Goal: Information Seeking & Learning: Learn about a topic

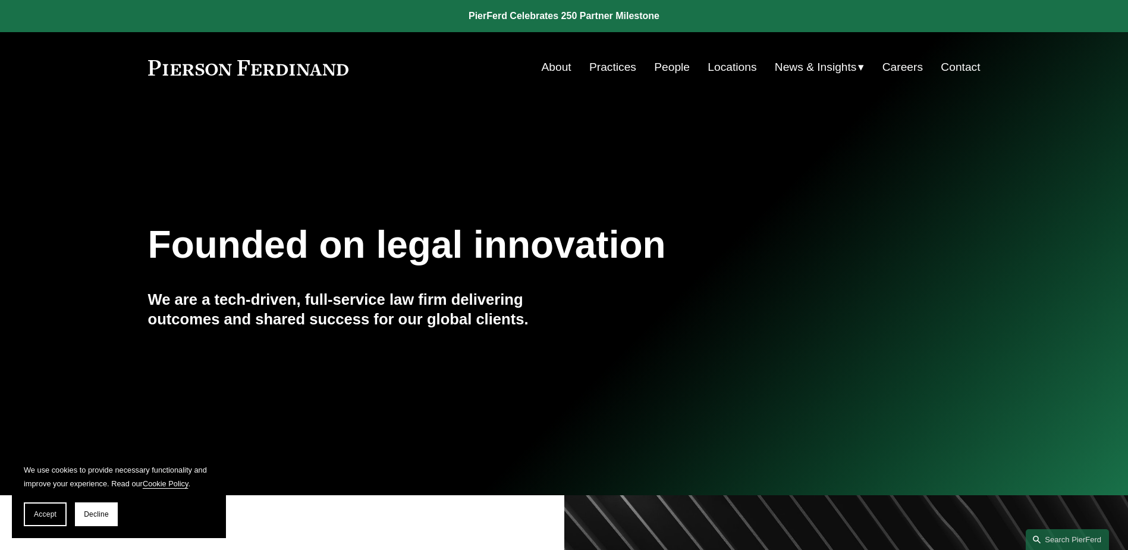
click at [676, 69] on link "People" at bounding box center [672, 67] width 36 height 23
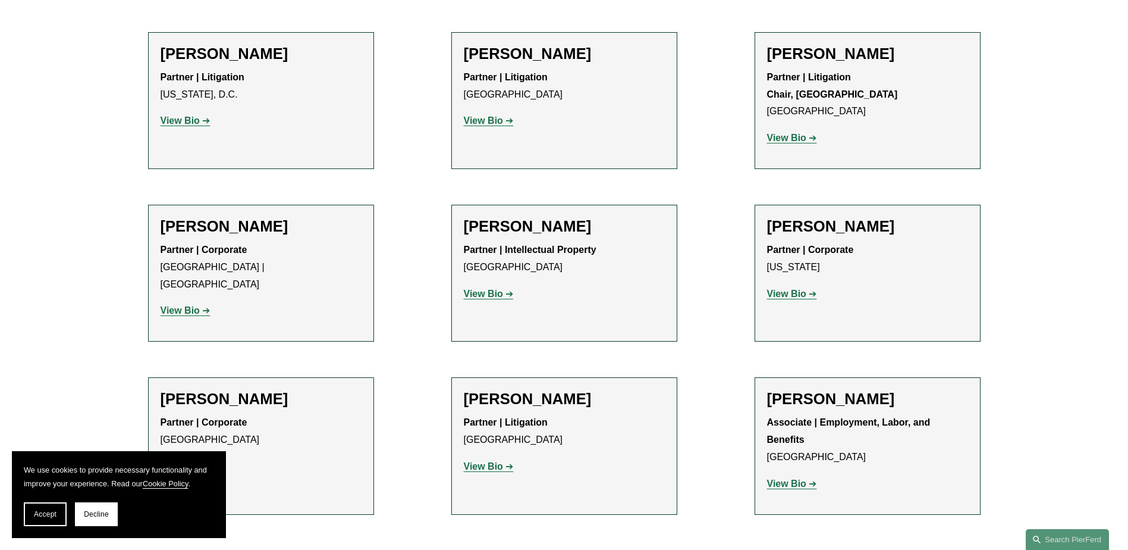
scroll to position [12423, 0]
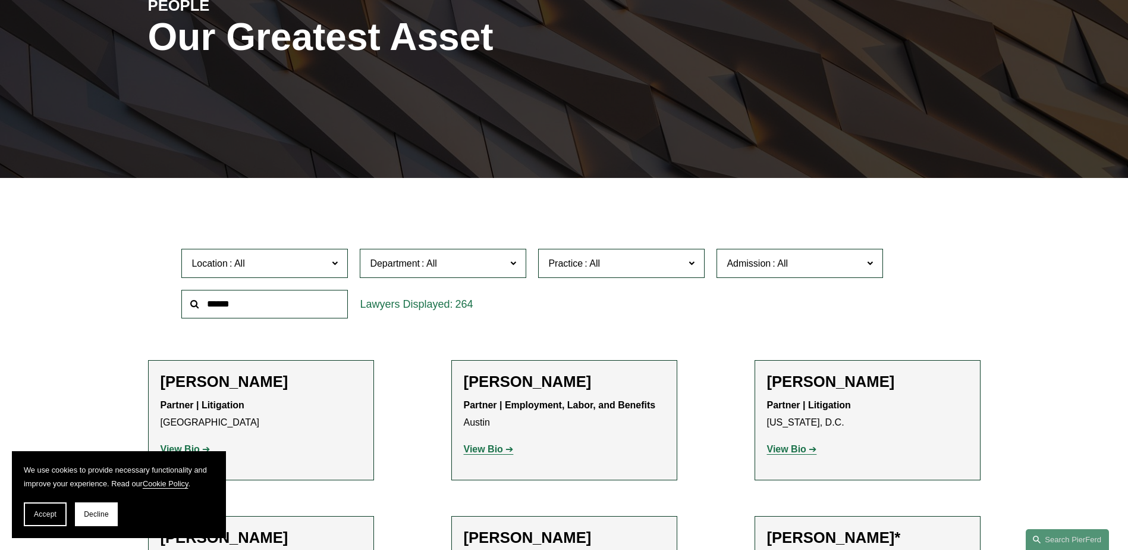
scroll to position [297, 0]
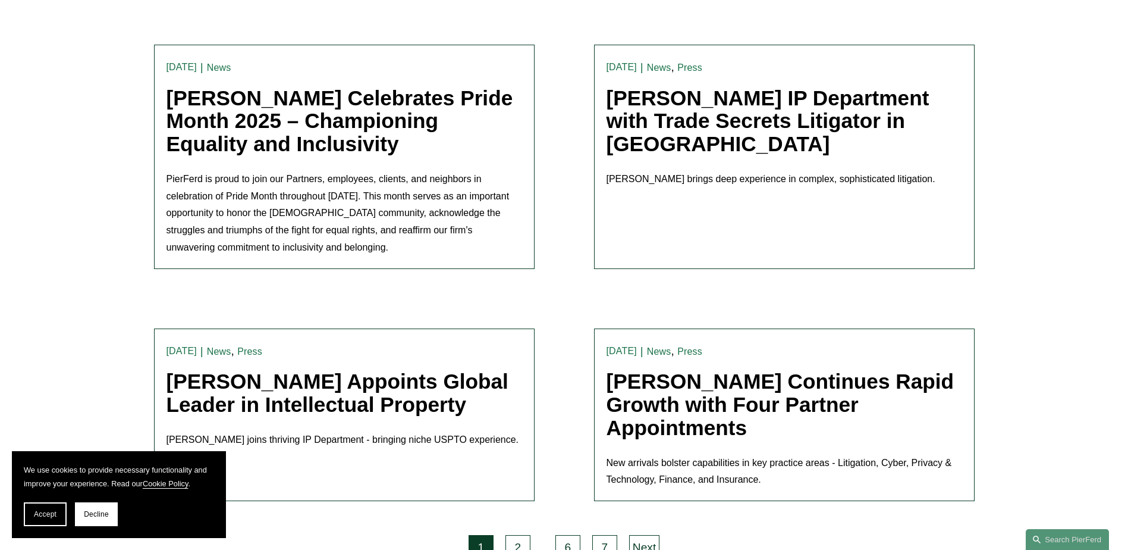
scroll to position [2379, 0]
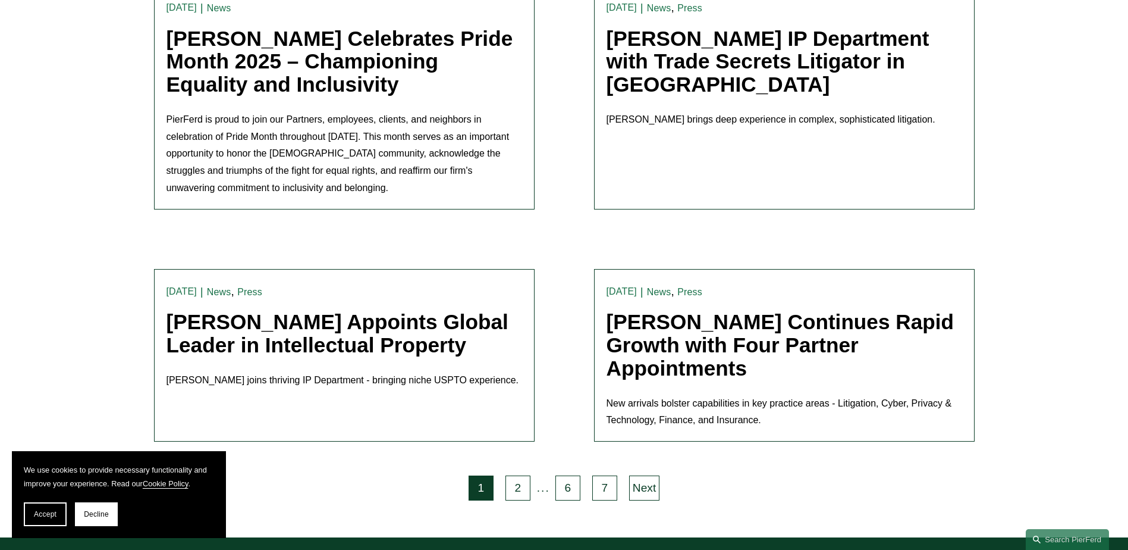
click at [648, 310] on link "Pierson Ferdinand Continues Rapid Growth with Four Partner Appointments" at bounding box center [781, 344] width 348 height 69
click at [518, 475] on link "2" at bounding box center [518, 487] width 25 height 25
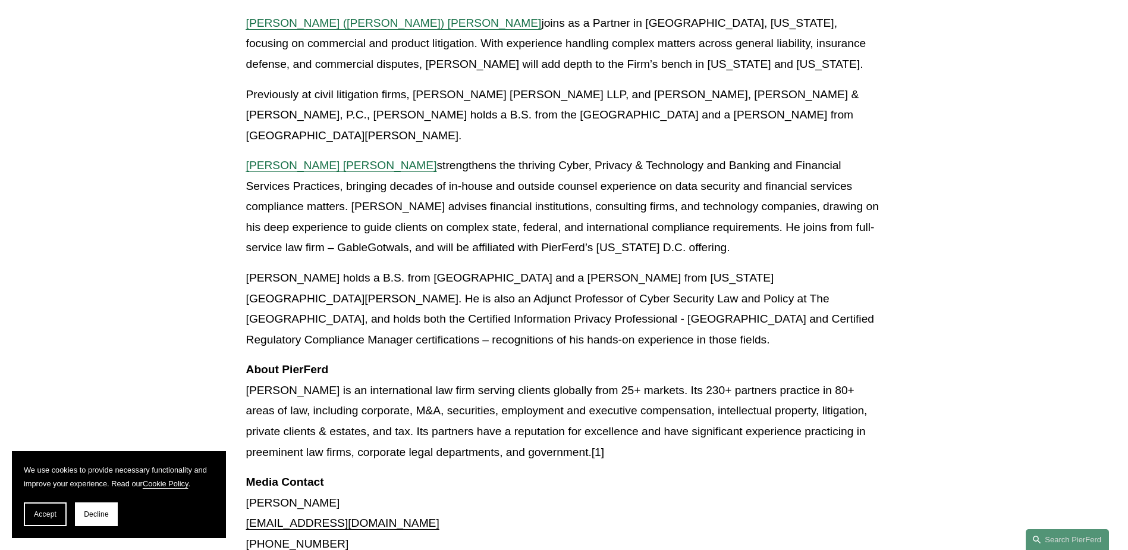
scroll to position [595, 0]
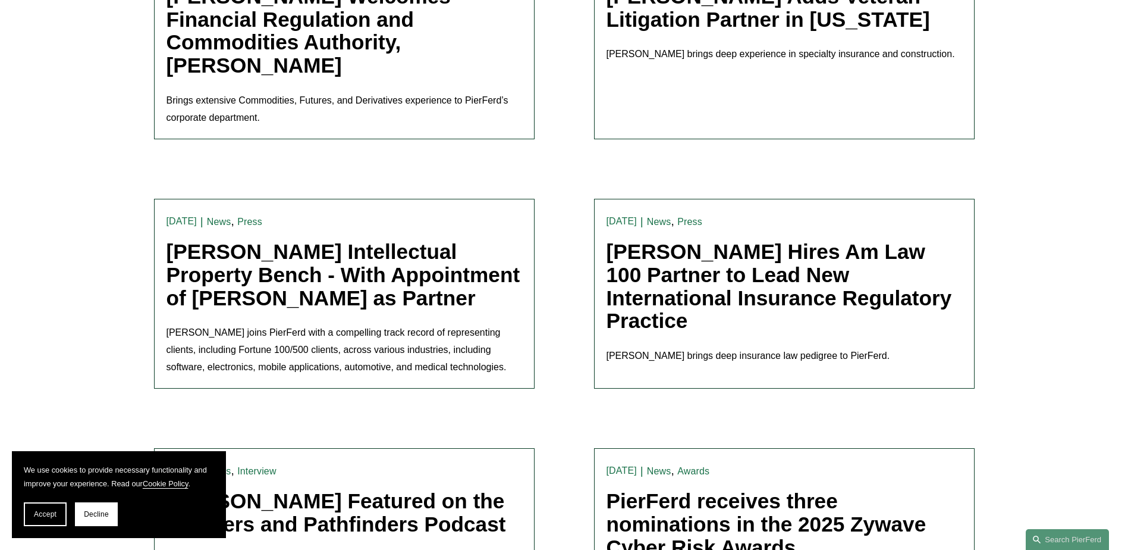
scroll to position [1249, 0]
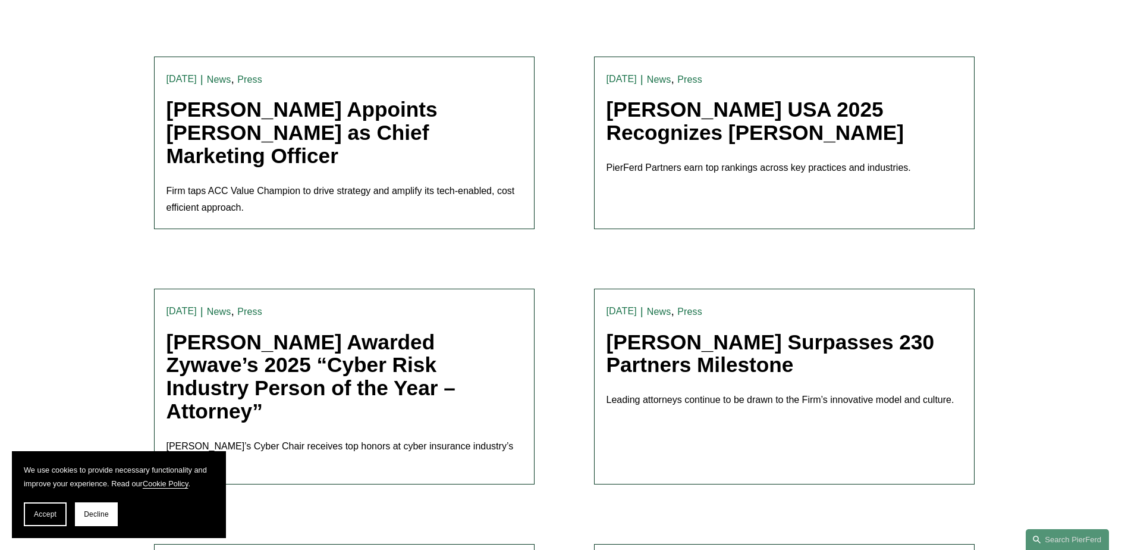
scroll to position [2415, 0]
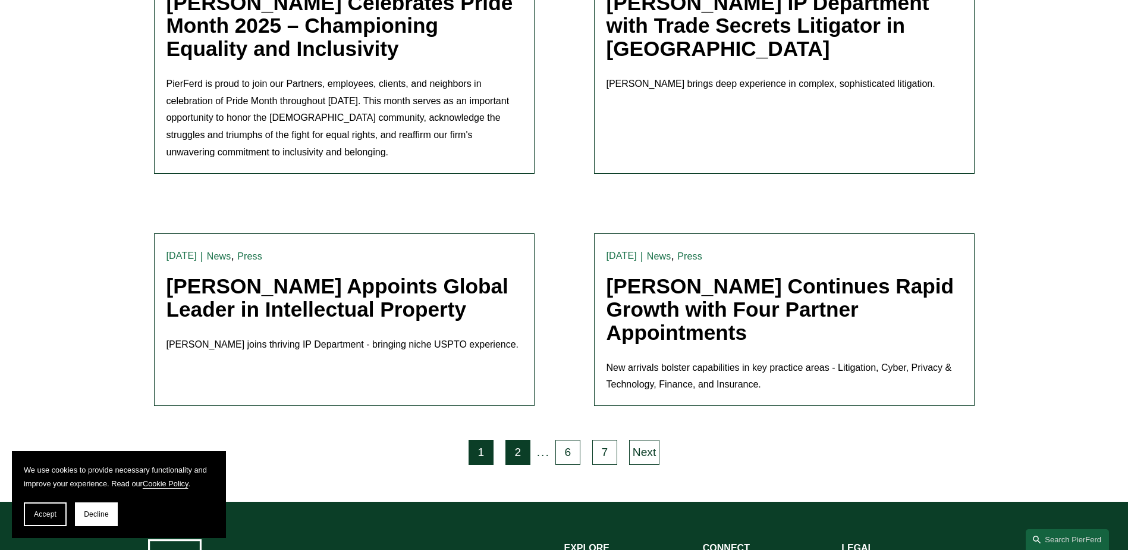
click at [516, 440] on link "2" at bounding box center [518, 452] width 25 height 25
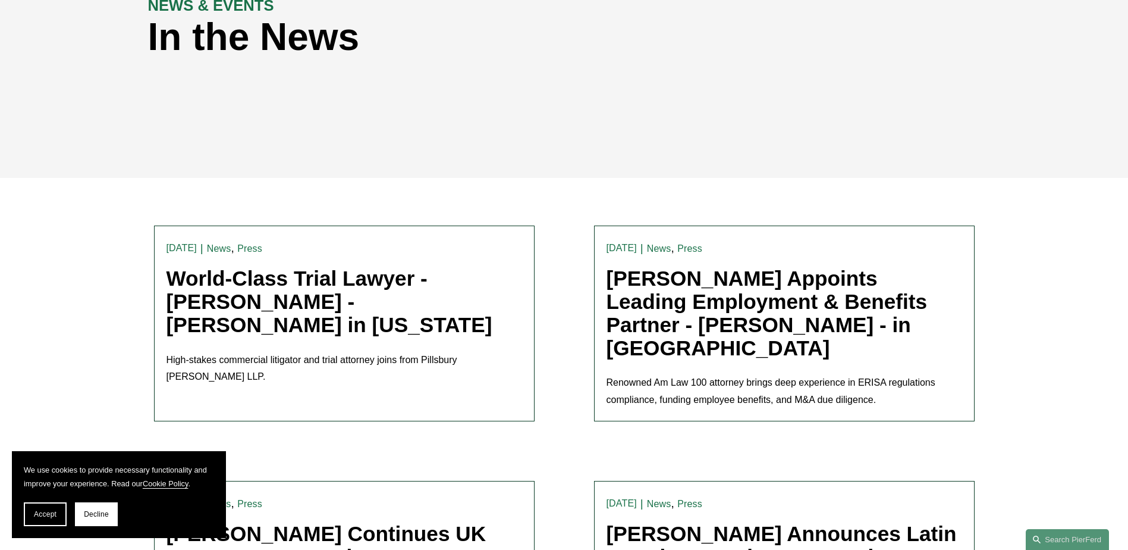
scroll to position [238, 0]
